Goal: Transaction & Acquisition: Purchase product/service

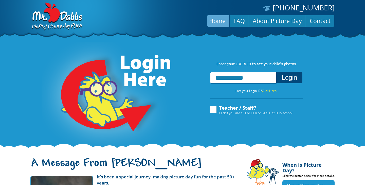
type input "**********"
click at [288, 79] on button "Login" at bounding box center [289, 77] width 26 height 11
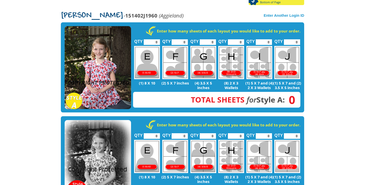
scroll to position [99, 0]
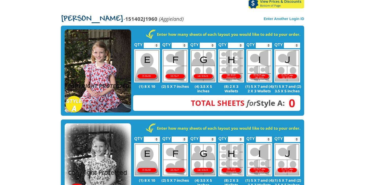
type input "*"
click at [157, 43] on input "*" at bounding box center [152, 46] width 16 height 6
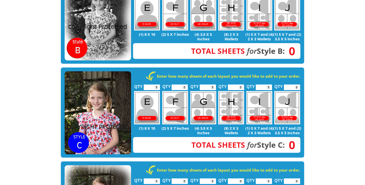
scroll to position [248, 0]
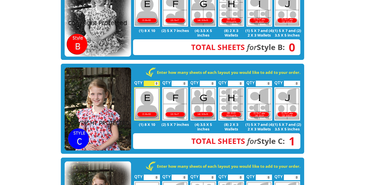
click at [157, 81] on input "*" at bounding box center [152, 84] width 16 height 6
type input "*"
click at [157, 81] on input "*" at bounding box center [152, 84] width 16 height 6
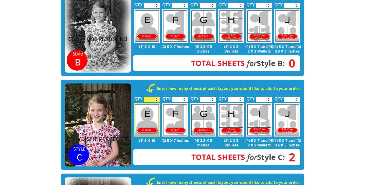
scroll to position [234, 0]
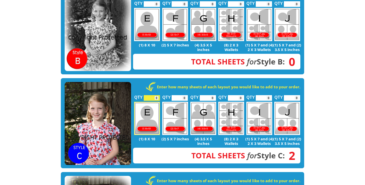
type input "*"
click at [185, 95] on input "*" at bounding box center [180, 98] width 16 height 6
type input "*"
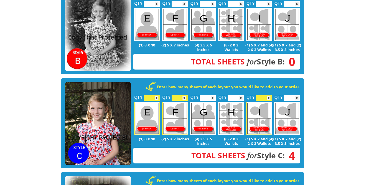
click at [269, 95] on input "*" at bounding box center [264, 98] width 16 height 6
type input "*"
click at [240, 95] on input "*" at bounding box center [236, 98] width 16 height 6
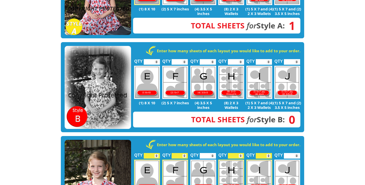
scroll to position [177, 0]
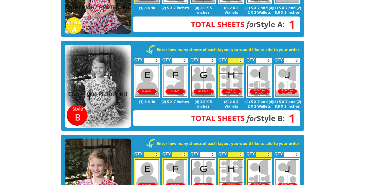
click at [241, 58] on input "*" at bounding box center [236, 61] width 16 height 6
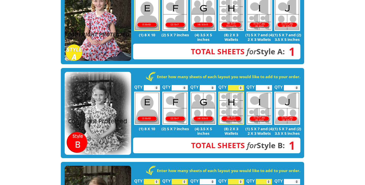
scroll to position [151, 0]
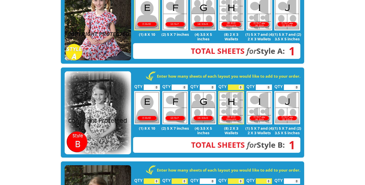
click at [240, 84] on input "*" at bounding box center [236, 87] width 16 height 6
click at [241, 84] on input "*" at bounding box center [236, 87] width 16 height 6
type input "*"
click at [241, 84] on input "*" at bounding box center [236, 87] width 16 height 6
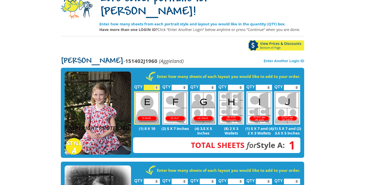
scroll to position [54, 0]
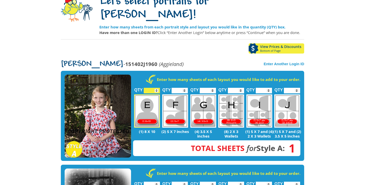
type input "*"
click at [269, 88] on input "*" at bounding box center [264, 91] width 16 height 6
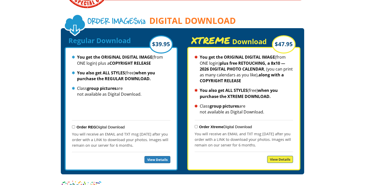
scroll to position [547, 0]
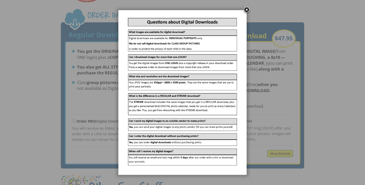
click at [247, 8] on link at bounding box center [247, 10] width 8 height 8
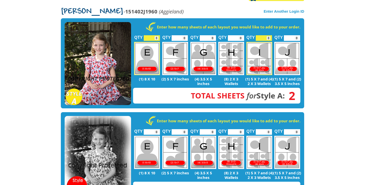
scroll to position [106, 0]
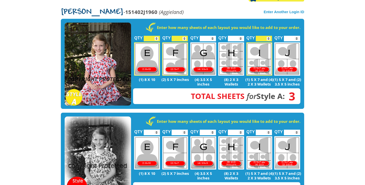
click at [185, 36] on input "*" at bounding box center [180, 39] width 16 height 6
type input "*"
click at [185, 36] on input "*" at bounding box center [180, 39] width 16 height 6
type input "*"
click at [269, 36] on input "*" at bounding box center [264, 39] width 16 height 6
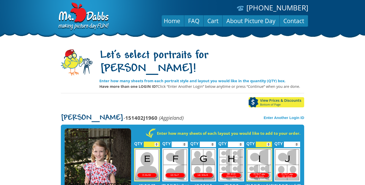
scroll to position [0, 0]
